Goal: Information Seeking & Learning: Learn about a topic

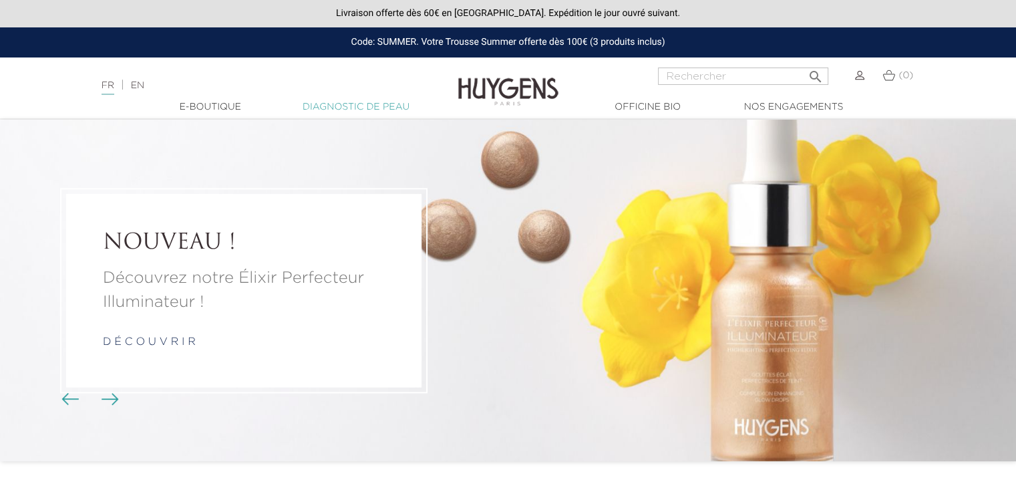
click at [341, 110] on link "Diagnostic de peau" at bounding box center [356, 107] width 134 height 14
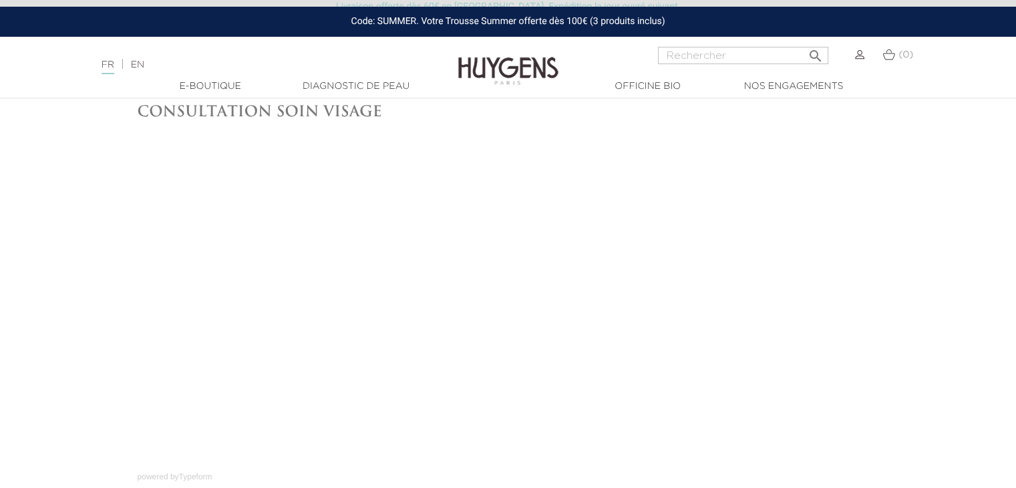
scroll to position [67, 0]
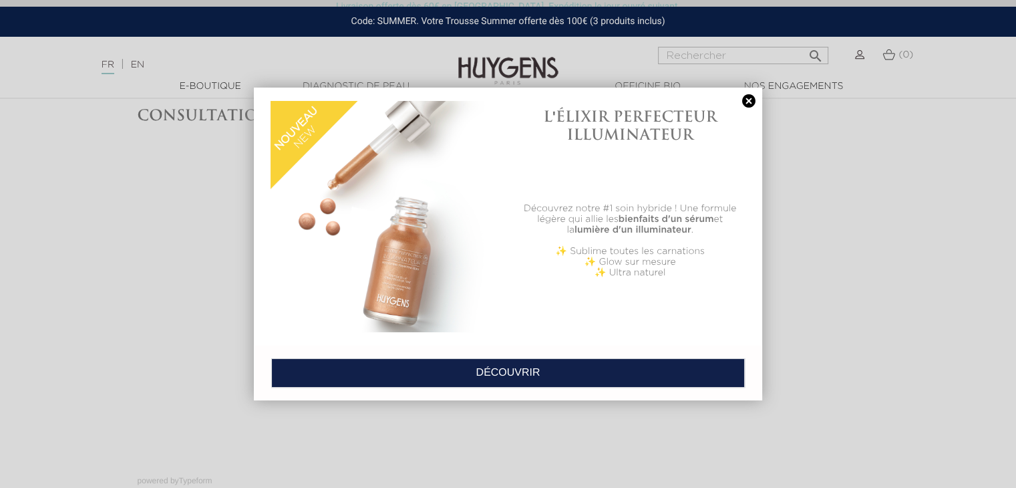
click at [745, 100] on link at bounding box center [748, 101] width 19 height 14
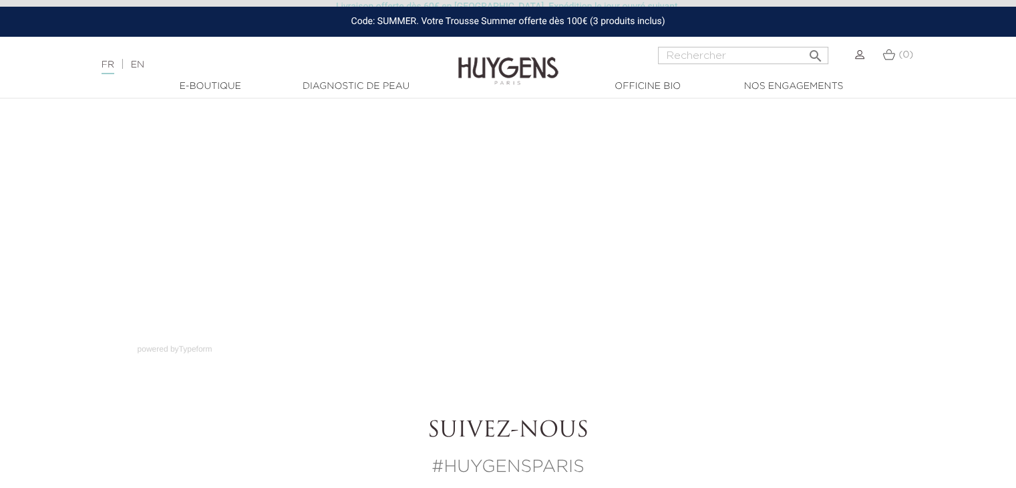
scroll to position [200, 0]
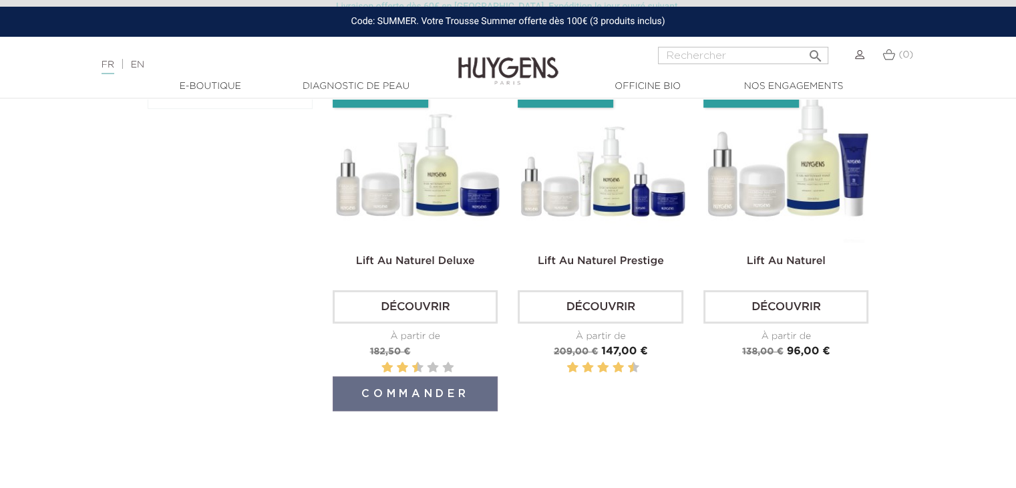
scroll to position [468, 0]
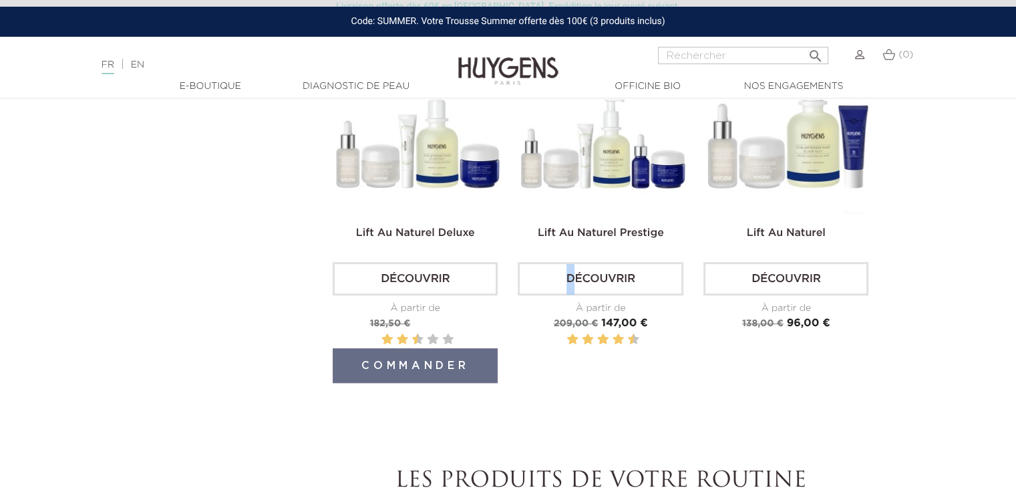
drag, startPoint x: 0, startPoint y: 0, endPoint x: 584, endPoint y: 302, distance: 657.3
click at [580, 294] on div "Lift au Naturel Prestige Découvrir À partir de Prix de base 209,00 € Prix 147,0…" at bounding box center [600, 294] width 165 height 138
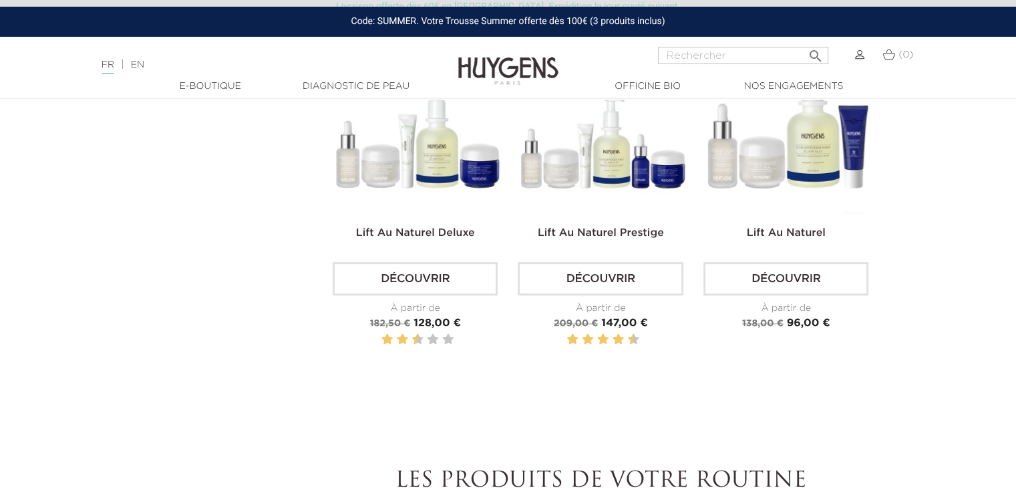
click at [758, 382] on div "Lift au Naturel Deluxe Découvrir À partir de Prix de base 182,50 € Prix 128,00 €" at bounding box center [601, 229] width 556 height 359
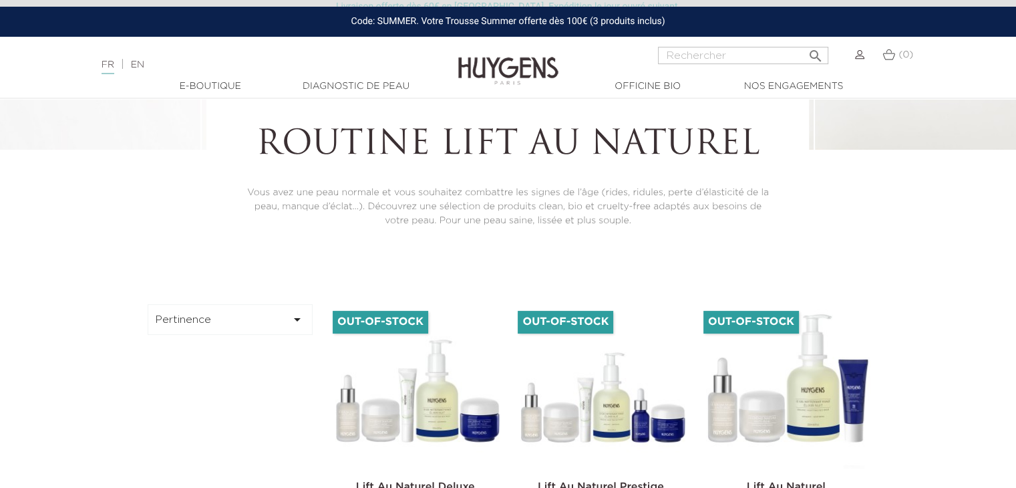
scroll to position [200, 0]
